Goal: Task Accomplishment & Management: Manage account settings

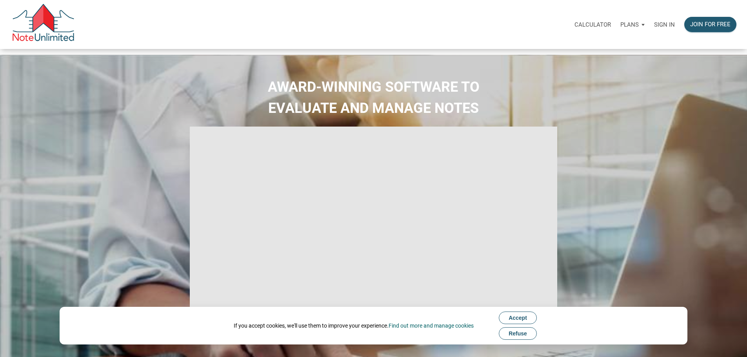
click at [654, 25] on p "Sign in" at bounding box center [664, 24] width 21 height 7
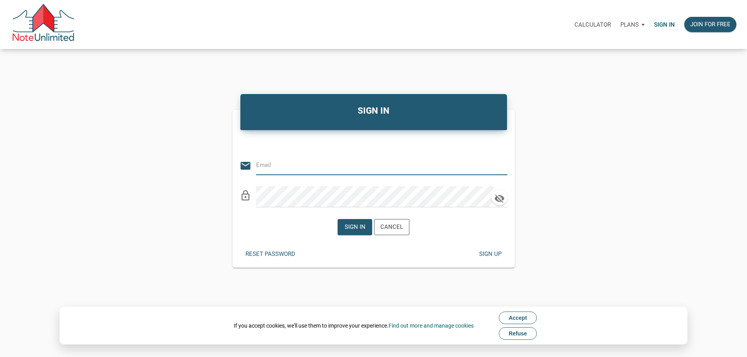
type input "[PERSON_NAME][EMAIL_ADDRESS][DOMAIN_NAME]"
click at [348, 232] on div "Sign in" at bounding box center [354, 227] width 21 height 9
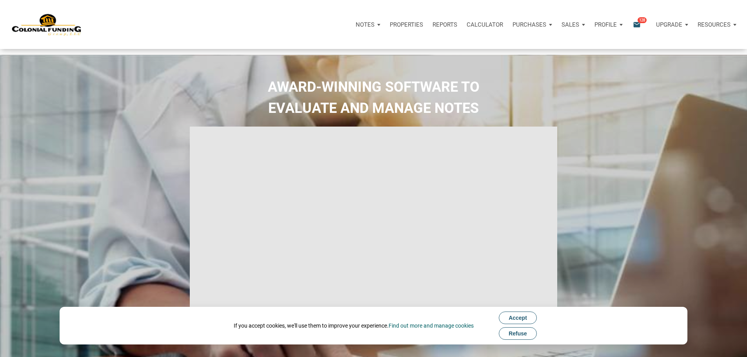
type input "Introduction to new features"
select select
click at [632, 27] on icon "email" at bounding box center [636, 24] width 9 height 9
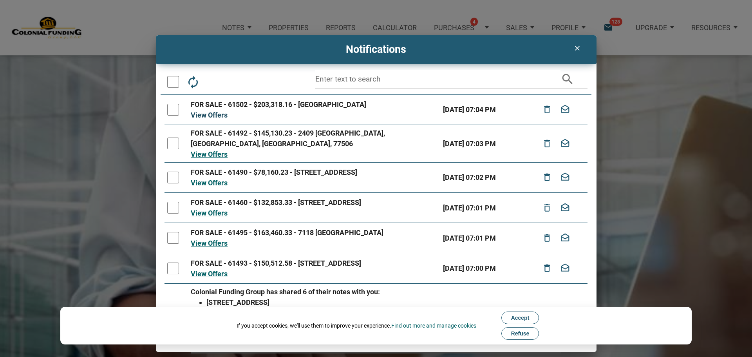
click at [225, 116] on link "View Offers" at bounding box center [209, 115] width 37 height 8
